Goal: Task Accomplishment & Management: Manage account settings

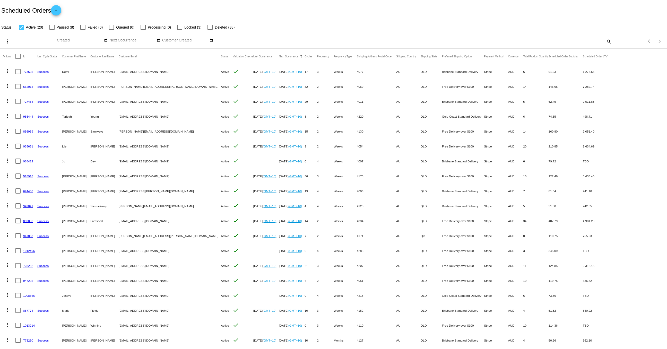
scroll to position [28, 0]
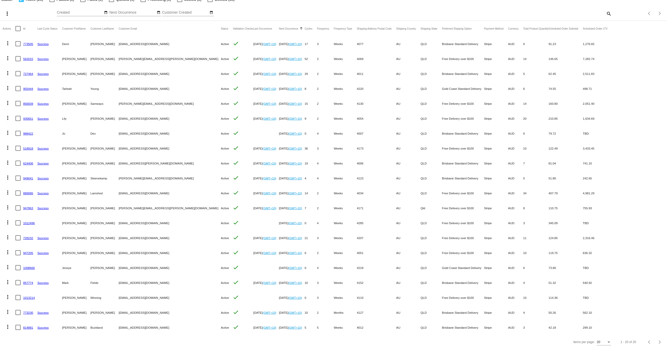
click at [27, 193] on link "889086" at bounding box center [28, 193] width 10 height 3
click at [30, 192] on link "889086" at bounding box center [28, 193] width 10 height 3
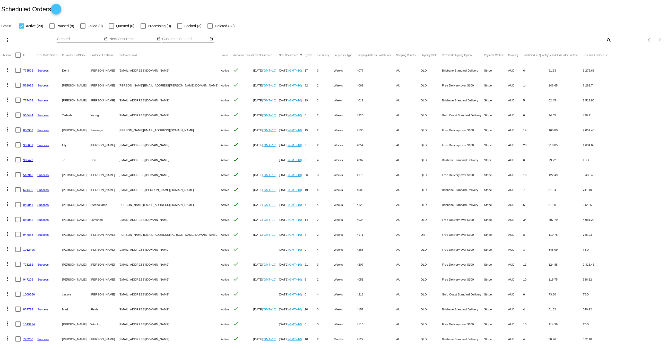
scroll to position [0, 0]
click at [30, 326] on link "1013214" at bounding box center [29, 325] width 12 height 3
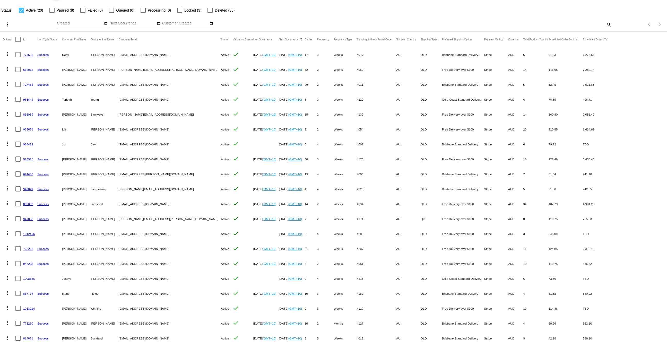
scroll to position [28, 0]
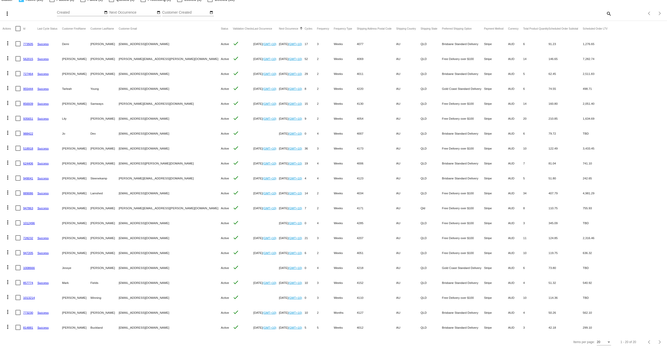
click at [28, 267] on link "1008666" at bounding box center [29, 267] width 12 height 3
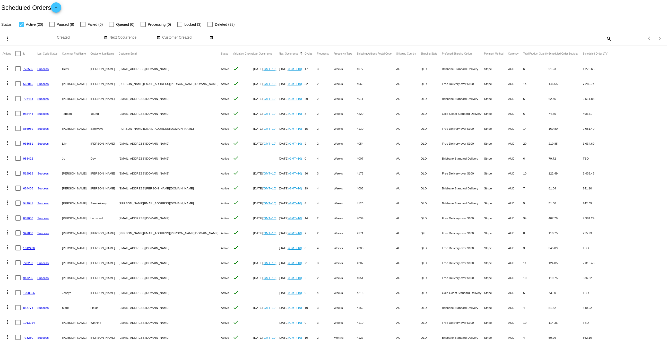
scroll to position [0, 0]
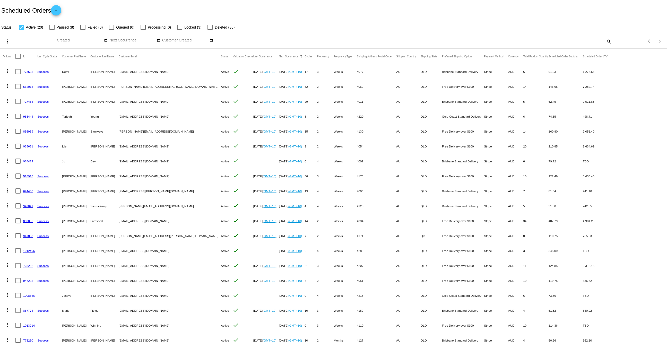
click at [28, 87] on link "562015" at bounding box center [28, 86] width 10 height 3
click at [28, 100] on link "727464" at bounding box center [28, 101] width 10 height 3
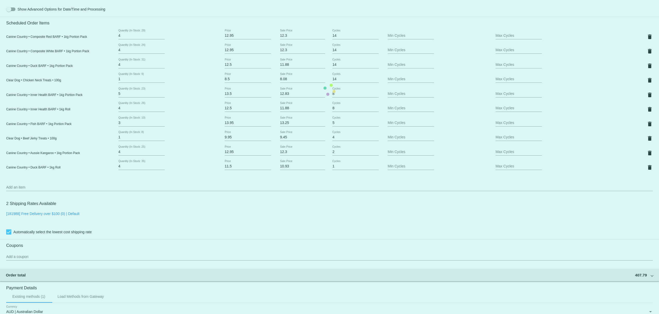
scroll to position [320, 0]
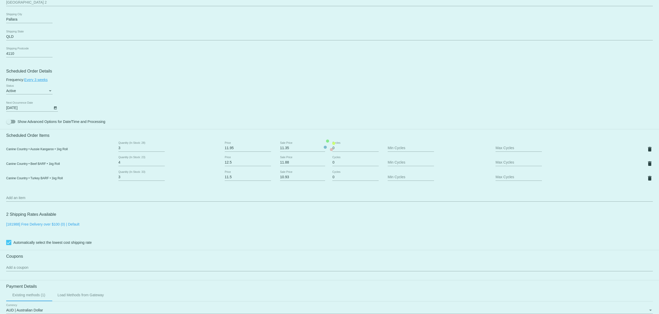
scroll to position [218, 0]
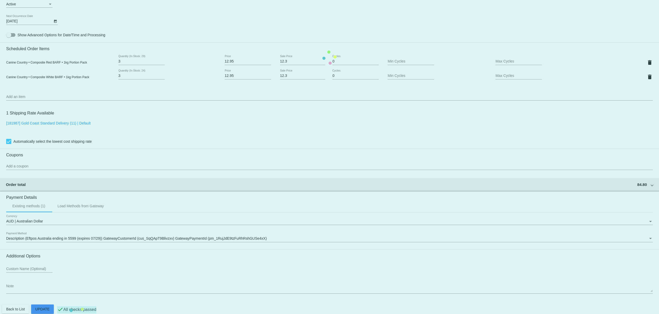
scroll to position [250, 0]
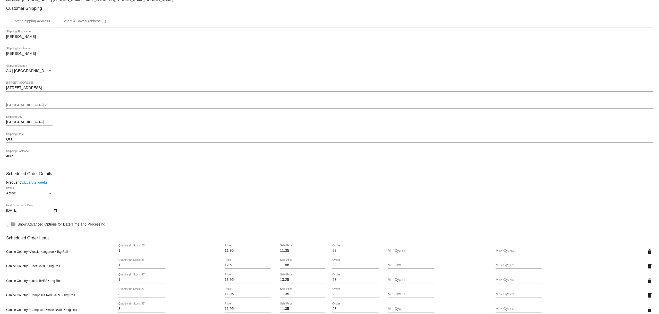
scroll to position [178, 0]
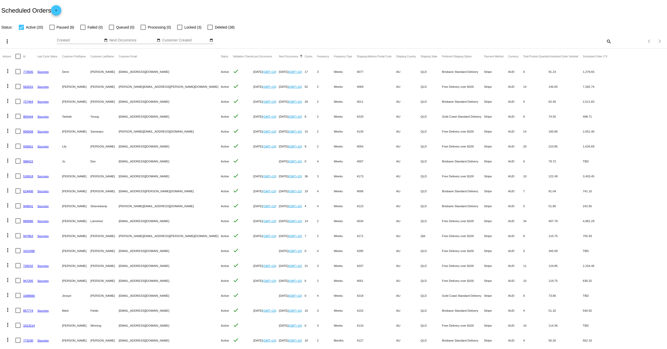
click at [29, 86] on link "562015" at bounding box center [28, 86] width 10 height 3
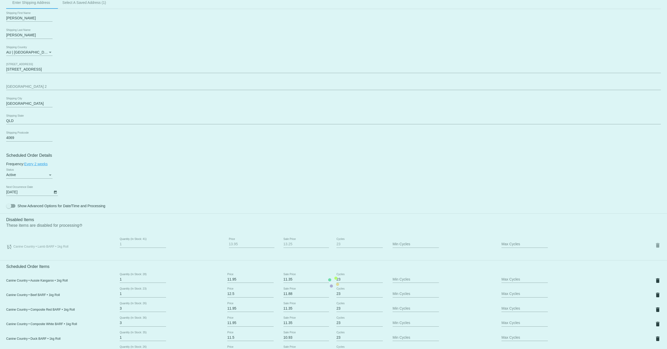
scroll to position [307, 0]
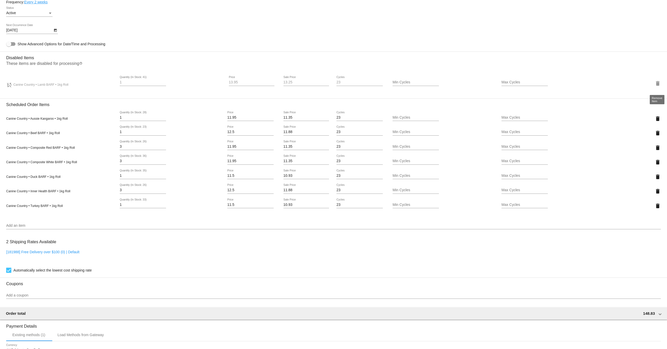
click at [659, 85] on mat-icon "delete" at bounding box center [658, 83] width 6 height 6
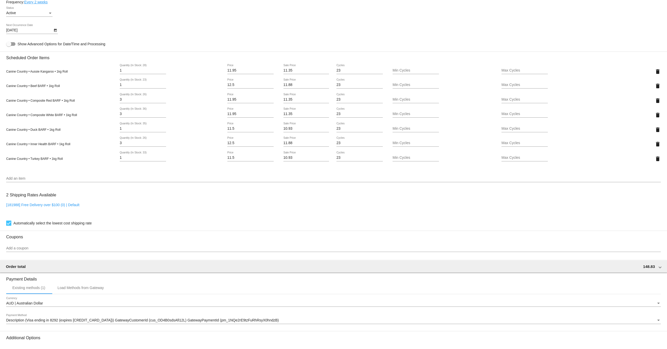
click at [76, 181] on input "Add an item" at bounding box center [333, 179] width 655 height 4
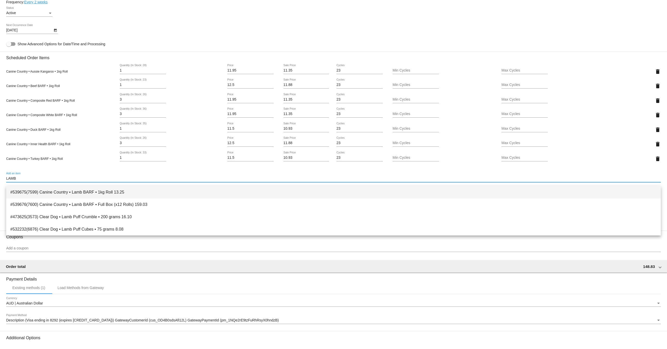
type input "LAMB"
click at [80, 193] on span "#539675(7599) Canine Country • Lamb BARF • 1kg Roll 13.25" at bounding box center [333, 192] width 647 height 12
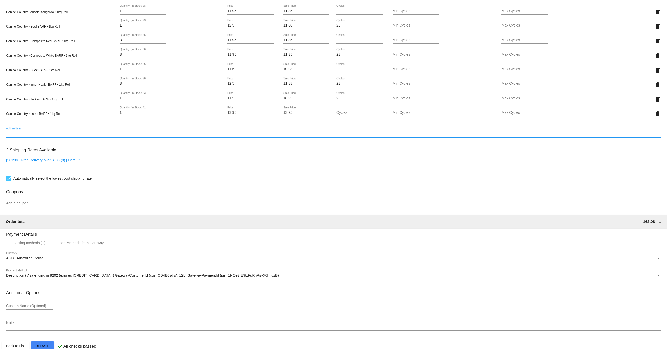
scroll to position [382, 0]
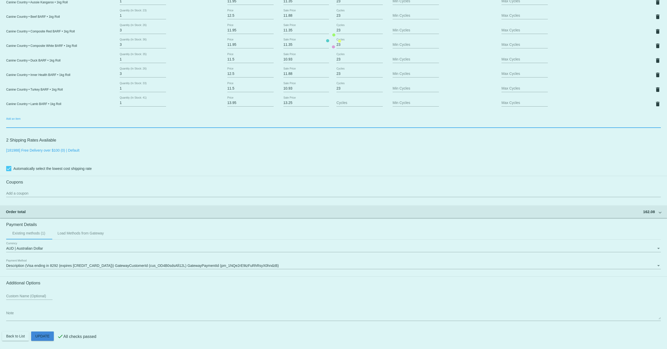
click at [44, 339] on mat-card "Customer 3023603: Janice Ellis janice.ellis@xtra.co.nz Customer Shipping Enter …" at bounding box center [333, 40] width 667 height 617
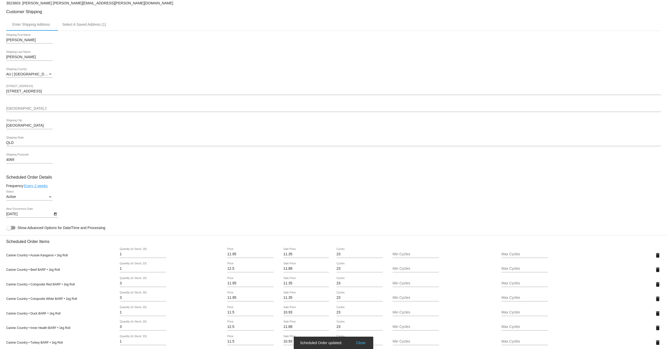
scroll to position [0, 0]
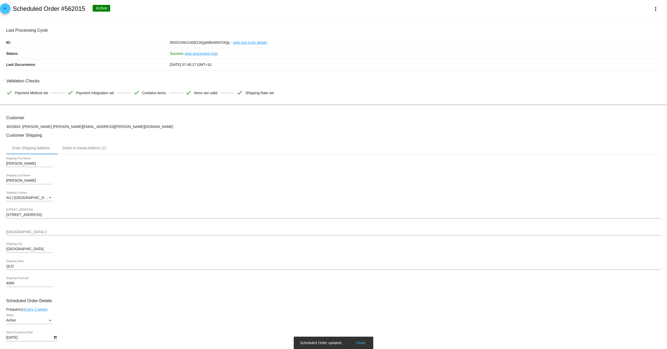
click at [1, 11] on link "arrow_back" at bounding box center [5, 8] width 10 height 10
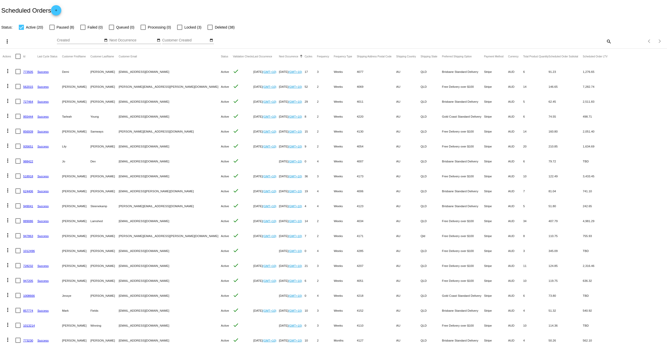
click at [28, 102] on link "727464" at bounding box center [28, 101] width 10 height 3
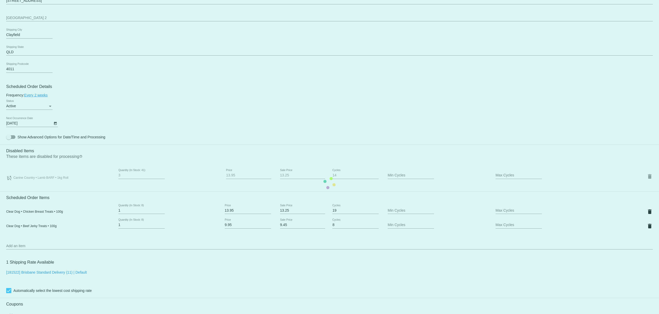
scroll to position [217, 0]
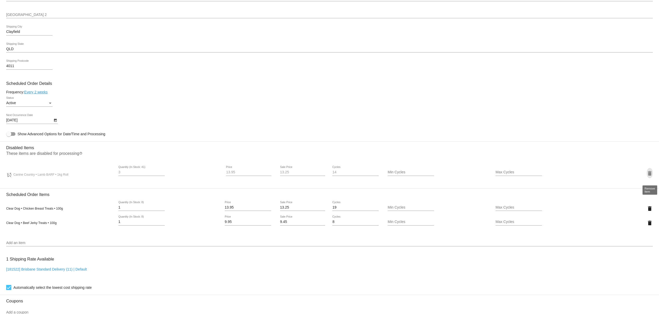
drag, startPoint x: 650, startPoint y: 175, endPoint x: 639, endPoint y: 177, distance: 11.3
click at [650, 175] on mat-icon "delete" at bounding box center [650, 173] width 6 height 6
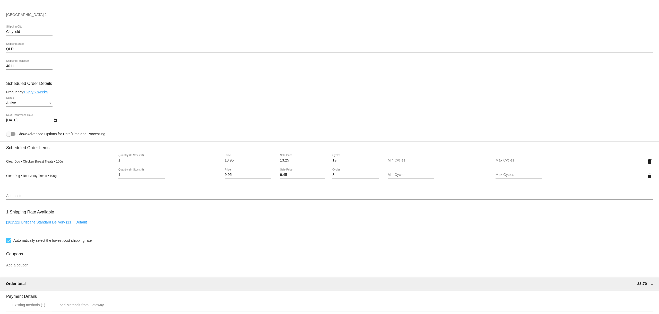
click at [39, 198] on input "Add an item" at bounding box center [329, 196] width 647 height 4
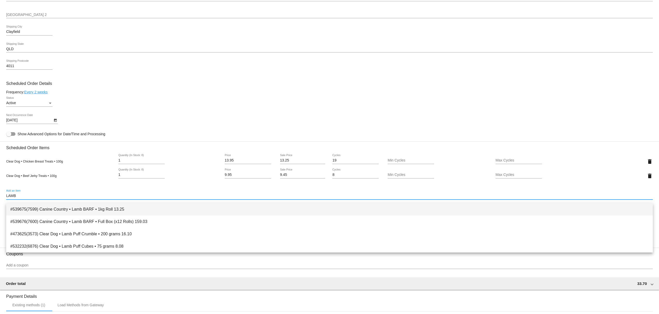
type input "LAMB"
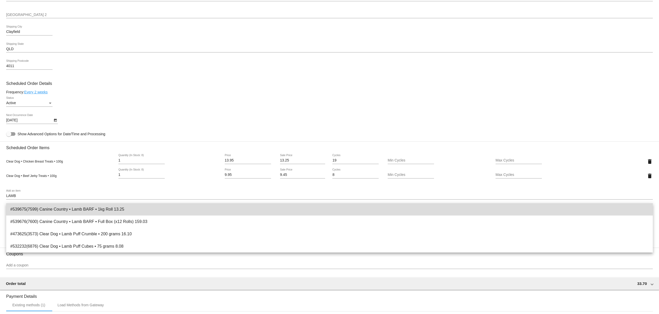
click at [56, 210] on span "#539675(7599) Canine Country • Lamb BARF • 1kg Roll 13.25" at bounding box center [329, 209] width 639 height 12
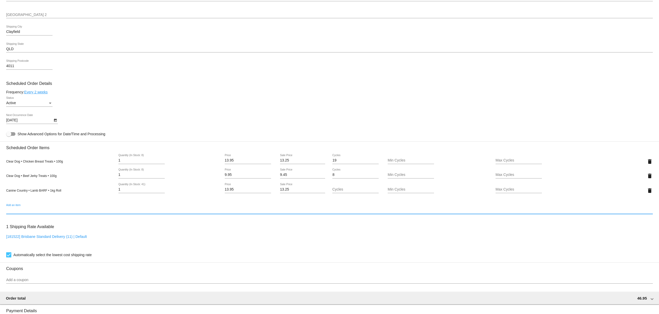
drag, startPoint x: 122, startPoint y: 194, endPoint x: 106, endPoint y: 193, distance: 16.0
click at [106, 193] on div "Canine Country • Lamb BARF • 1kg Roll 1 Quantity (In Stock: 41) 13.95 Price 13.…" at bounding box center [329, 190] width 647 height 15
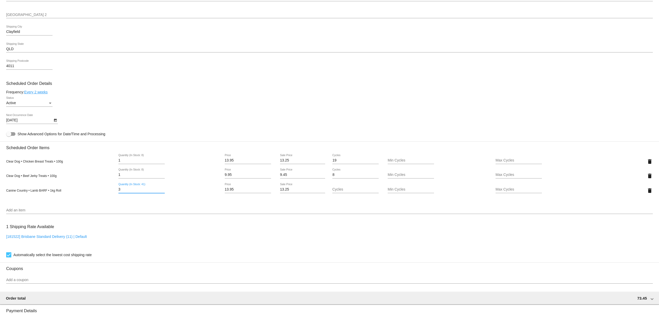
type input "3"
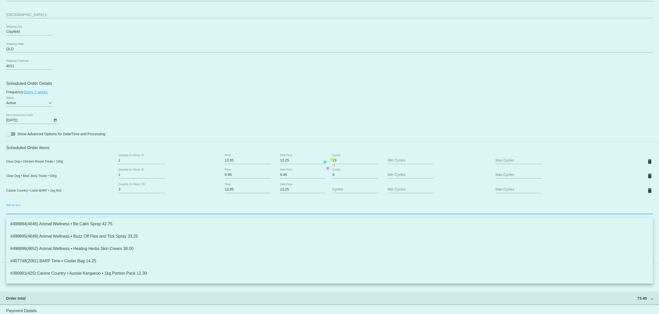
click at [567, 213] on mat-card "Customer 4520266: Bozenna Greenhalgh bozennag@outlook.com Customer Shipping Ent…" at bounding box center [329, 164] width 659 height 544
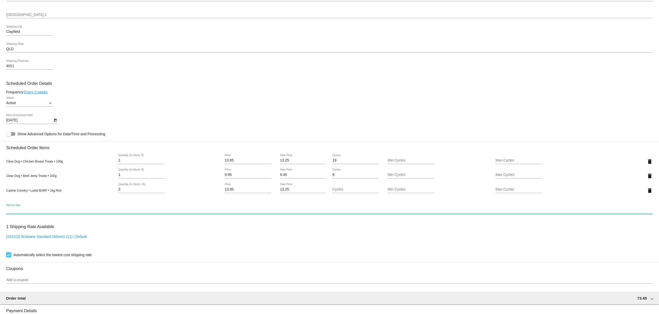
scroll to position [344, 0]
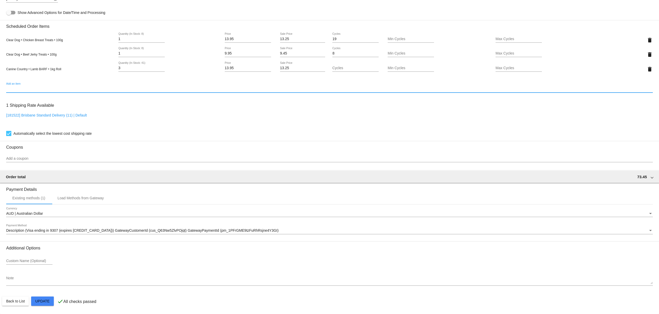
click at [50, 301] on mat-card "Customer 4520266: Bozenna Greenhalgh bozennag@outlook.com Customer Shipping Ent…" at bounding box center [329, 42] width 659 height 544
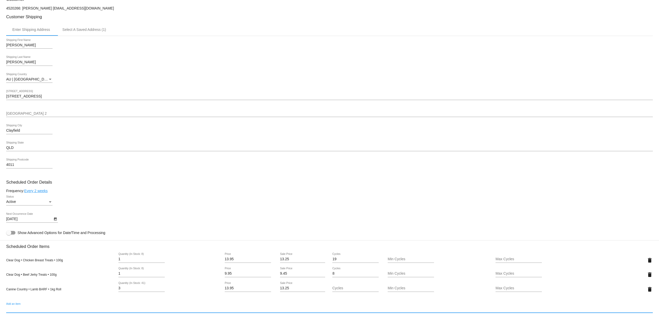
scroll to position [0, 0]
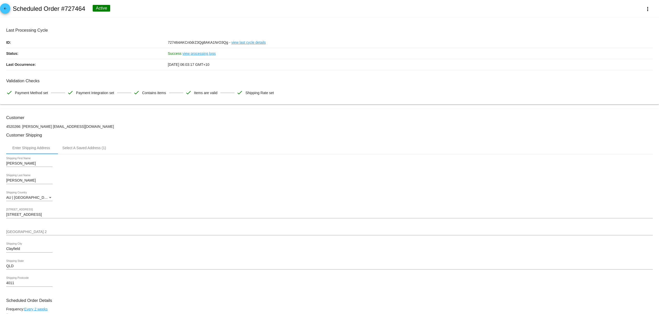
click at [5, 11] on mat-icon "arrow_back" at bounding box center [5, 10] width 6 height 6
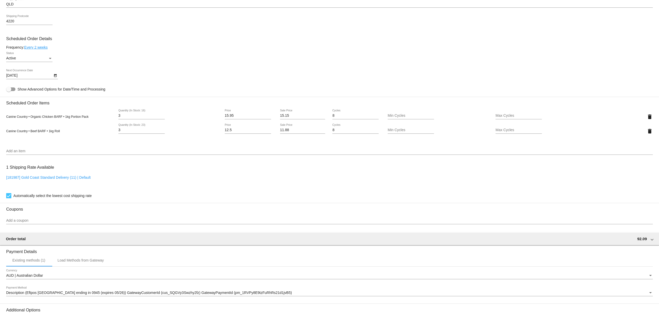
scroll to position [264, 0]
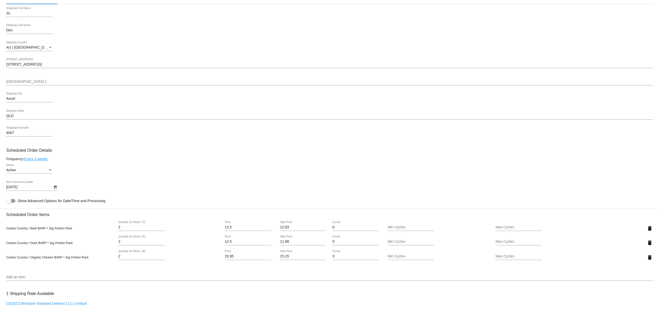
scroll to position [209, 0]
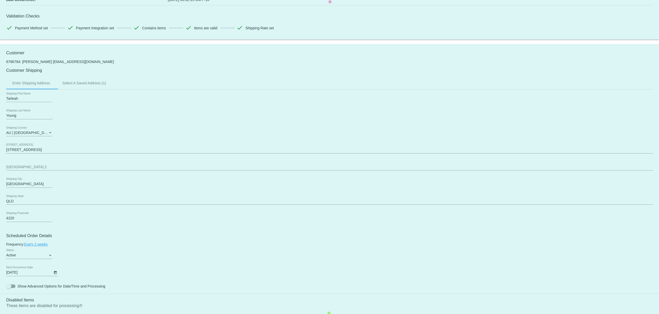
scroll to position [188, 0]
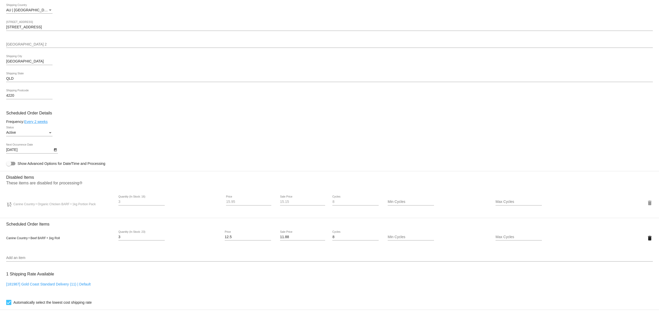
click at [652, 206] on mat-icon "delete" at bounding box center [650, 203] width 6 height 6
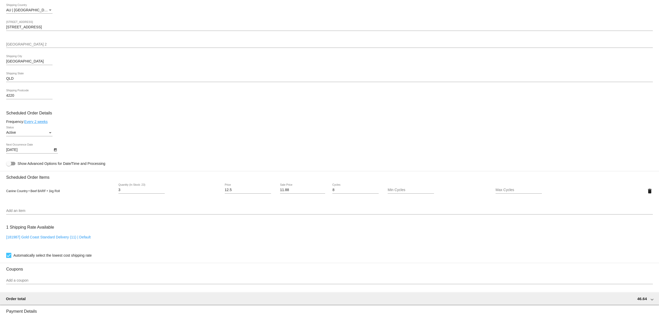
click at [56, 213] on input "Add an item" at bounding box center [329, 211] width 647 height 4
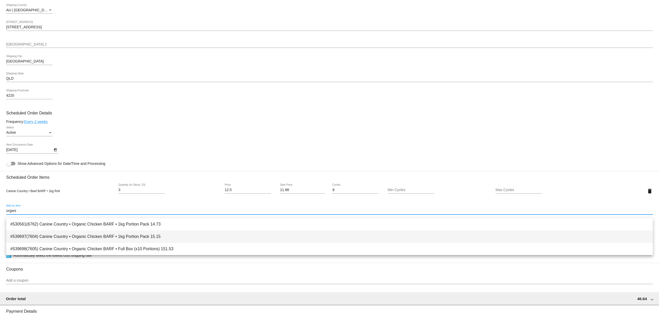
type input "organi"
click at [80, 233] on span "#539697(7604) Canine Country • Organic Chicken BARF • 1kg Portion Pack 15.15" at bounding box center [329, 237] width 639 height 12
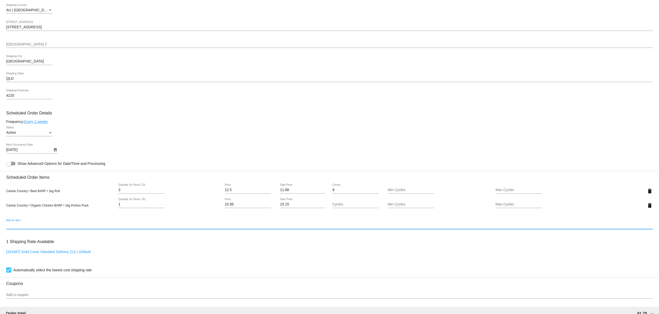
drag, startPoint x: 123, startPoint y: 208, endPoint x: 111, endPoint y: 208, distance: 12.1
click at [111, 208] on div "Canine Country • Organic Chicken BARF • 1kg Portion Pack 1 Quantity (In Stock: …" at bounding box center [329, 205] width 647 height 15
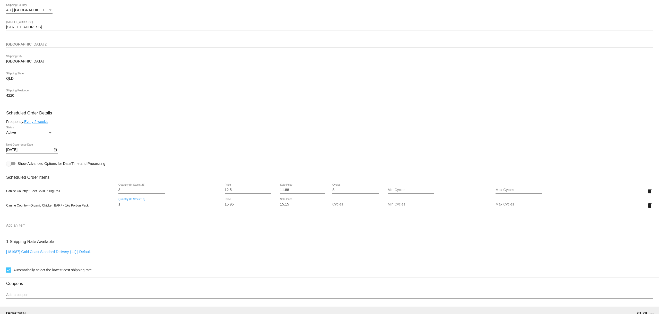
type input "3"
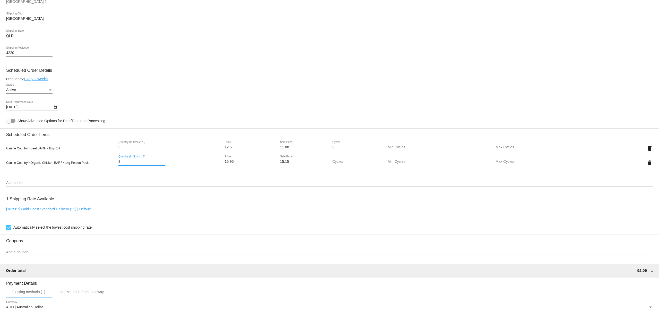
scroll to position [329, 0]
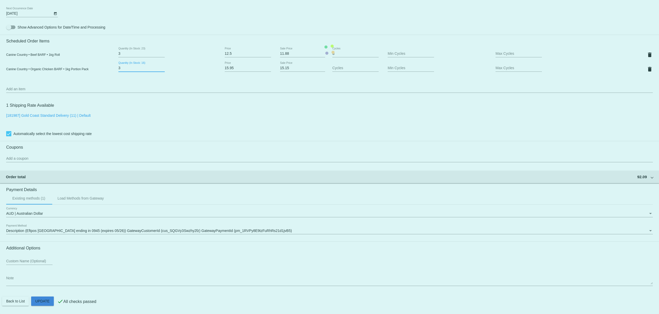
click at [42, 301] on mat-card "Customer 6786784: Tarleah Young [EMAIL_ADDRESS][DOMAIN_NAME] Customer Shipping …" at bounding box center [329, 49] width 659 height 529
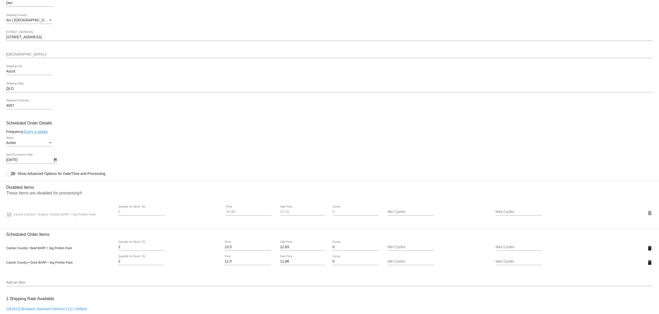
scroll to position [198, 0]
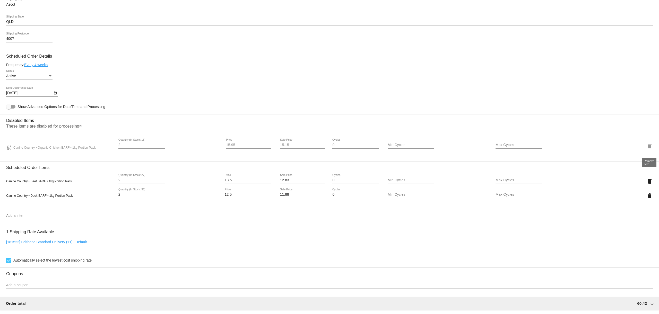
click at [652, 149] on mat-icon "delete" at bounding box center [650, 146] width 6 height 6
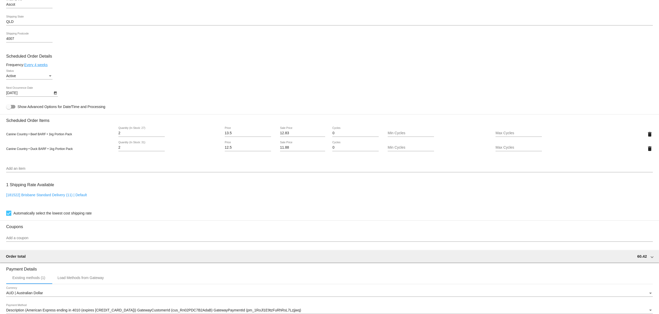
click at [191, 170] on div "Add an item" at bounding box center [329, 167] width 647 height 10
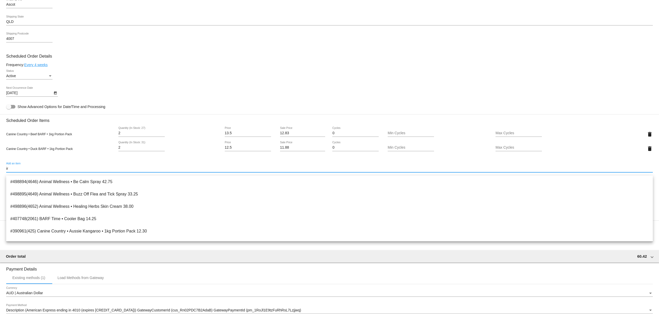
type input "i"
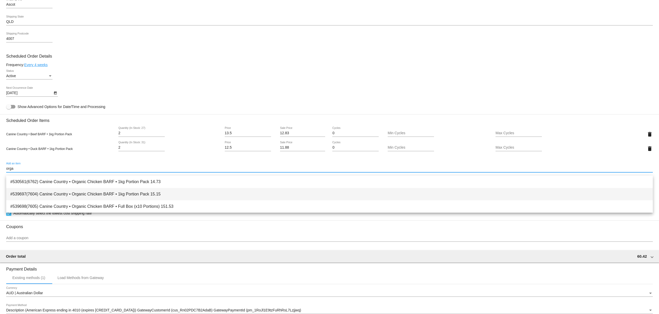
type input "orga"
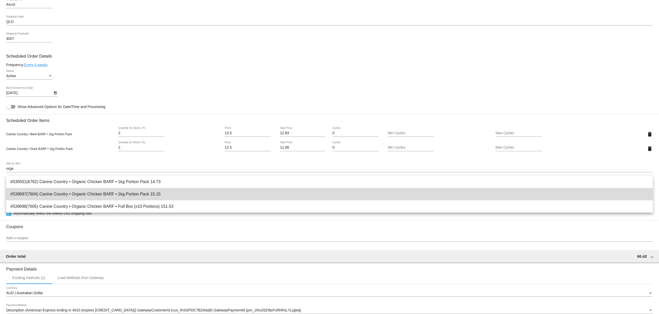
click at [130, 190] on span "#539697(7604) Canine Country • Organic Chicken BARF • 1kg Portion Pack 15.15" at bounding box center [329, 194] width 639 height 12
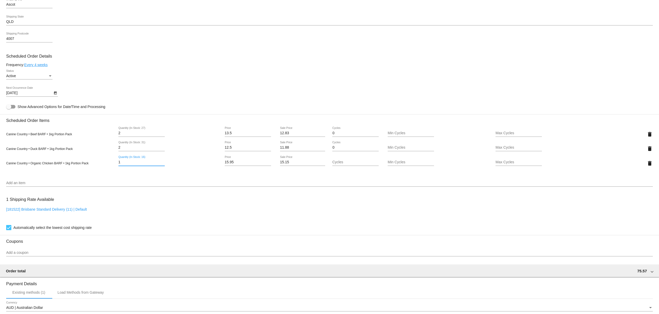
drag, startPoint x: 116, startPoint y: 166, endPoint x: 103, endPoint y: 171, distance: 13.3
click at [104, 166] on div "Canine Country • Organic Chicken BARF • 1kg Portion Pack 1 Quantity (In Stock: …" at bounding box center [329, 163] width 647 height 15
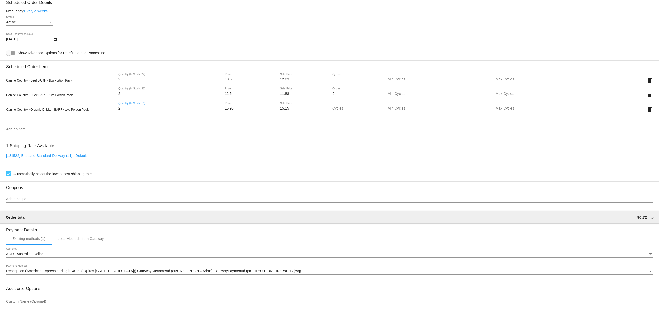
scroll to position [297, 0]
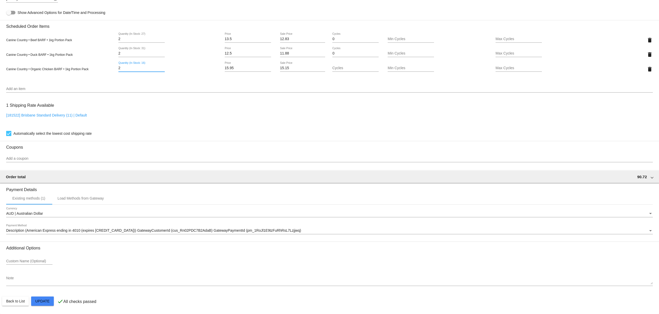
type input "2"
click at [47, 301] on mat-card "Customer 6370681: Jo Dev sjdevshop@outlook.com Customer Shipping Enter Shipping…" at bounding box center [329, 43] width 659 height 544
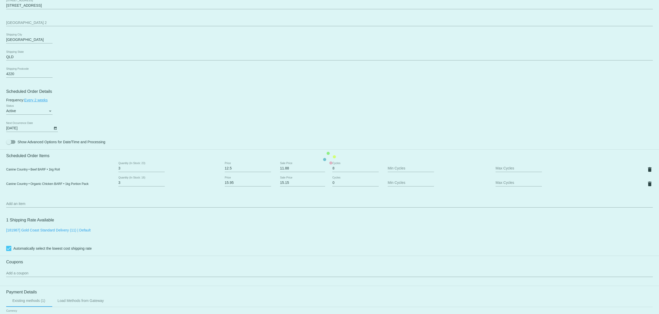
scroll to position [289, 0]
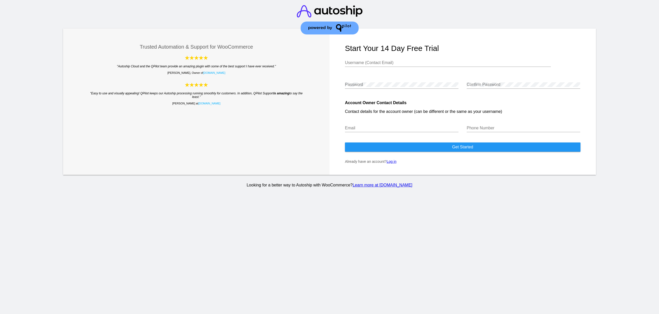
type input "[EMAIL_ADDRESS][DOMAIN_NAME]"
click at [395, 164] on link "Log in" at bounding box center [392, 162] width 10 height 4
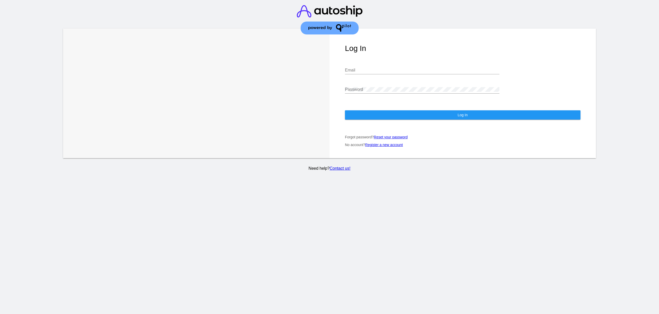
type input "hello@barftime.com.au"
click at [404, 116] on button "Log In" at bounding box center [463, 114] width 236 height 9
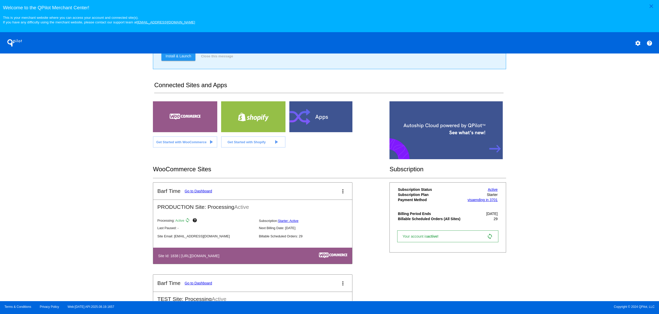
scroll to position [106, 0]
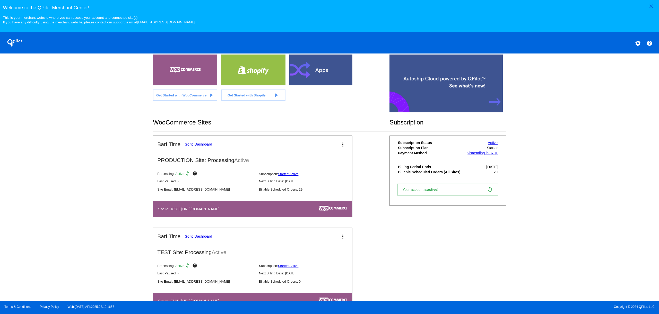
click at [204, 147] on link "Go to Dashboard" at bounding box center [199, 144] width 28 height 4
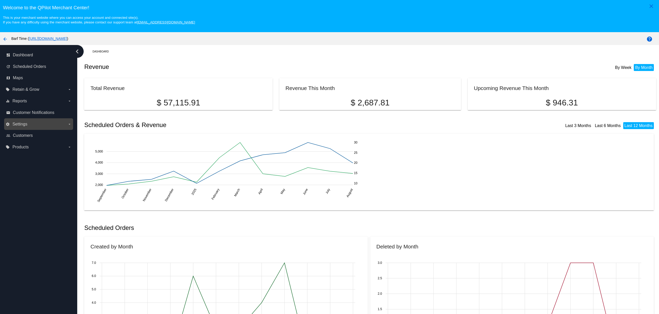
click at [23, 123] on span "Settings" at bounding box center [19, 124] width 15 height 5
click at [0, 0] on input "settings Settings arrow_drop_down" at bounding box center [0, 0] width 0 height 0
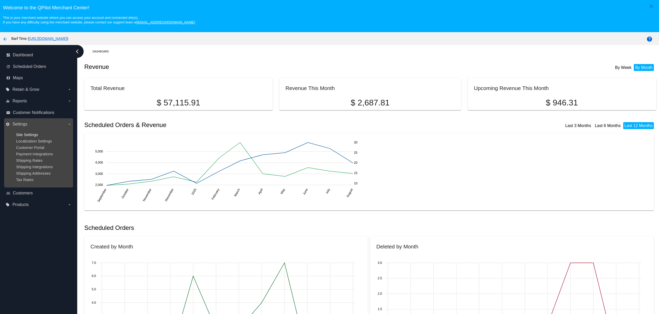
click at [28, 137] on span "Site Settings" at bounding box center [27, 135] width 22 height 4
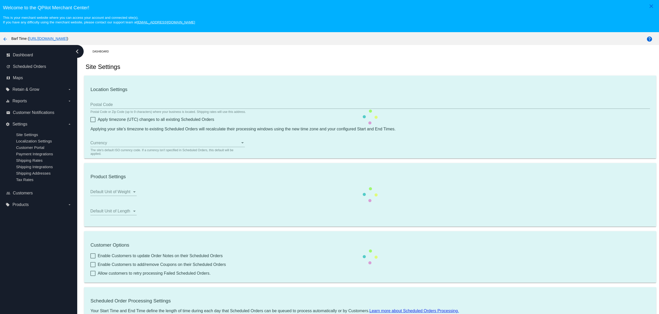
type input "4113"
checkbox input "true"
type input "06:00"
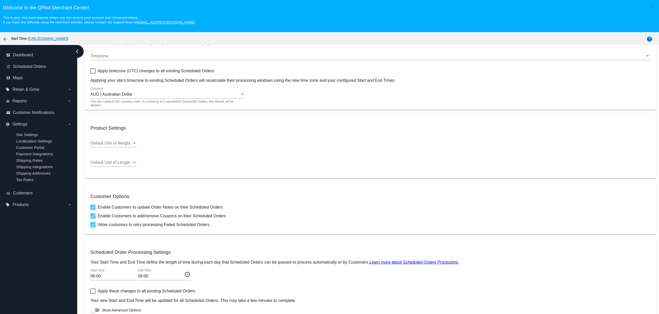
scroll to position [33, 0]
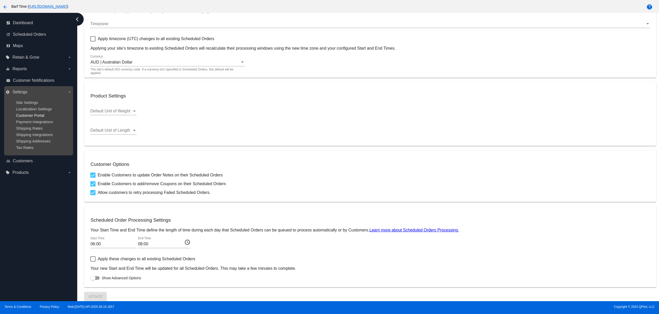
click at [38, 116] on span "Customer Portal" at bounding box center [30, 115] width 28 height 4
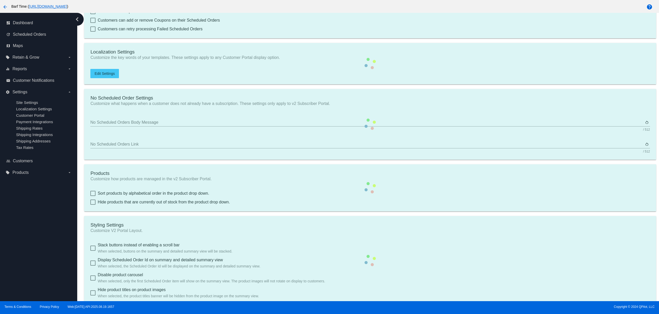
checkbox input "true"
type input "Create a Subscription"
type input "[URL][DOMAIN_NAME]"
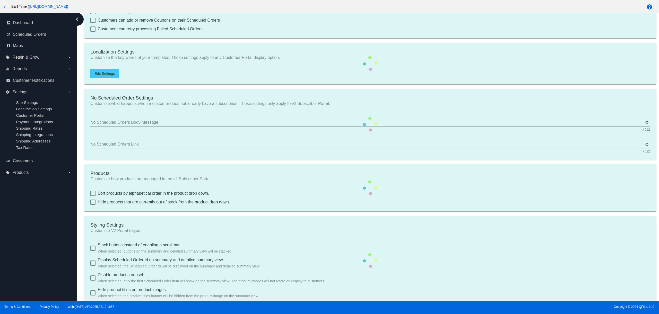
checkbox input "true"
type input "1"
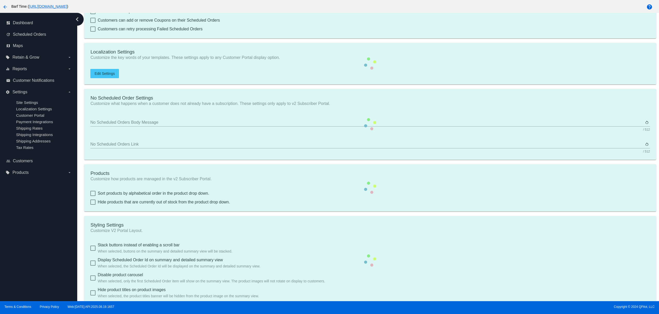
type input "20"
type input "350"
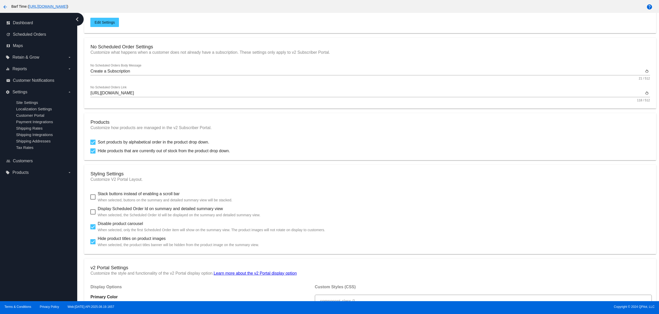
scroll to position [129, 0]
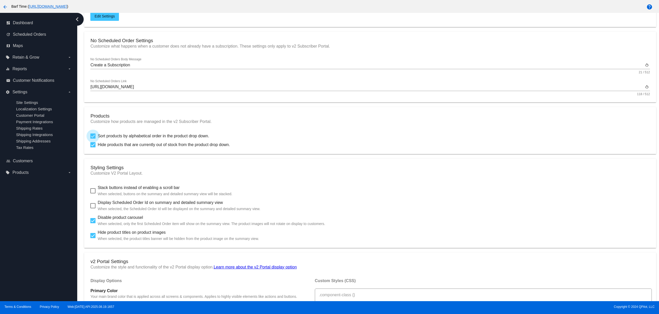
click at [130, 139] on span "Sort products by alphabetical order in the product drop down." at bounding box center [154, 136] width 112 height 6
click at [93, 139] on input "Sort products by alphabetical order in the product drop down." at bounding box center [93, 139] width 0 height 0
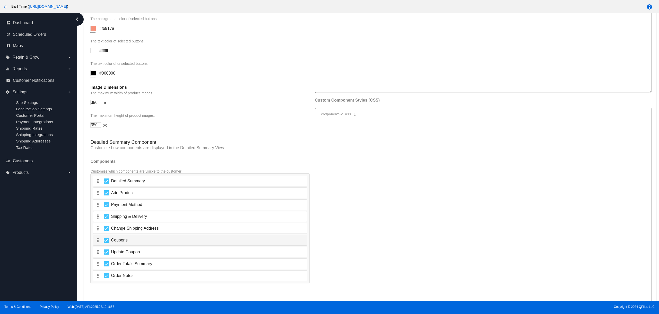
scroll to position [772, 0]
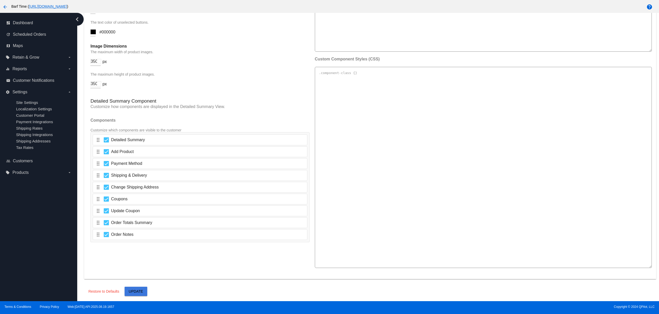
click at [134, 291] on span "Update" at bounding box center [136, 292] width 14 height 4
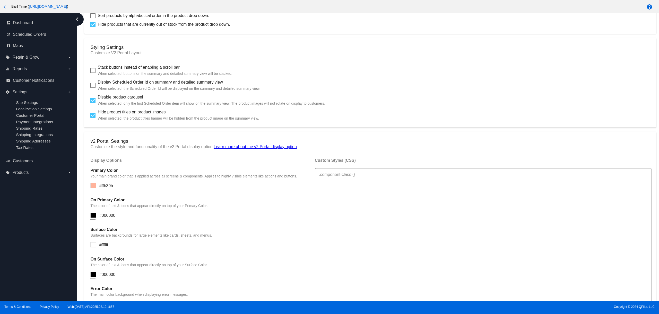
scroll to position [189, 0]
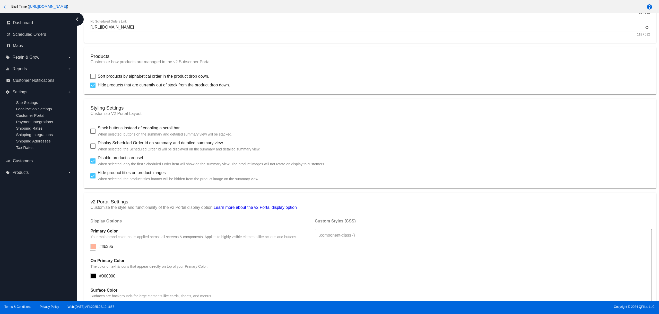
click at [106, 78] on span "Sort products by alphabetical order in the product drop down." at bounding box center [154, 76] width 112 height 6
click at [93, 79] on input "Sort products by alphabetical order in the product drop down." at bounding box center [93, 79] width 0 height 0
checkbox input "true"
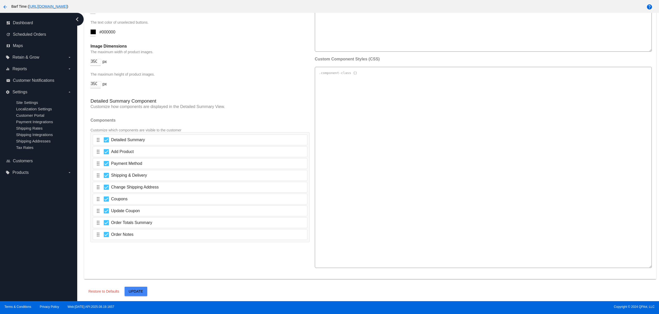
scroll to position [772, 0]
click at [141, 291] on span "Update" at bounding box center [136, 292] width 14 height 4
